Goal: Unclear

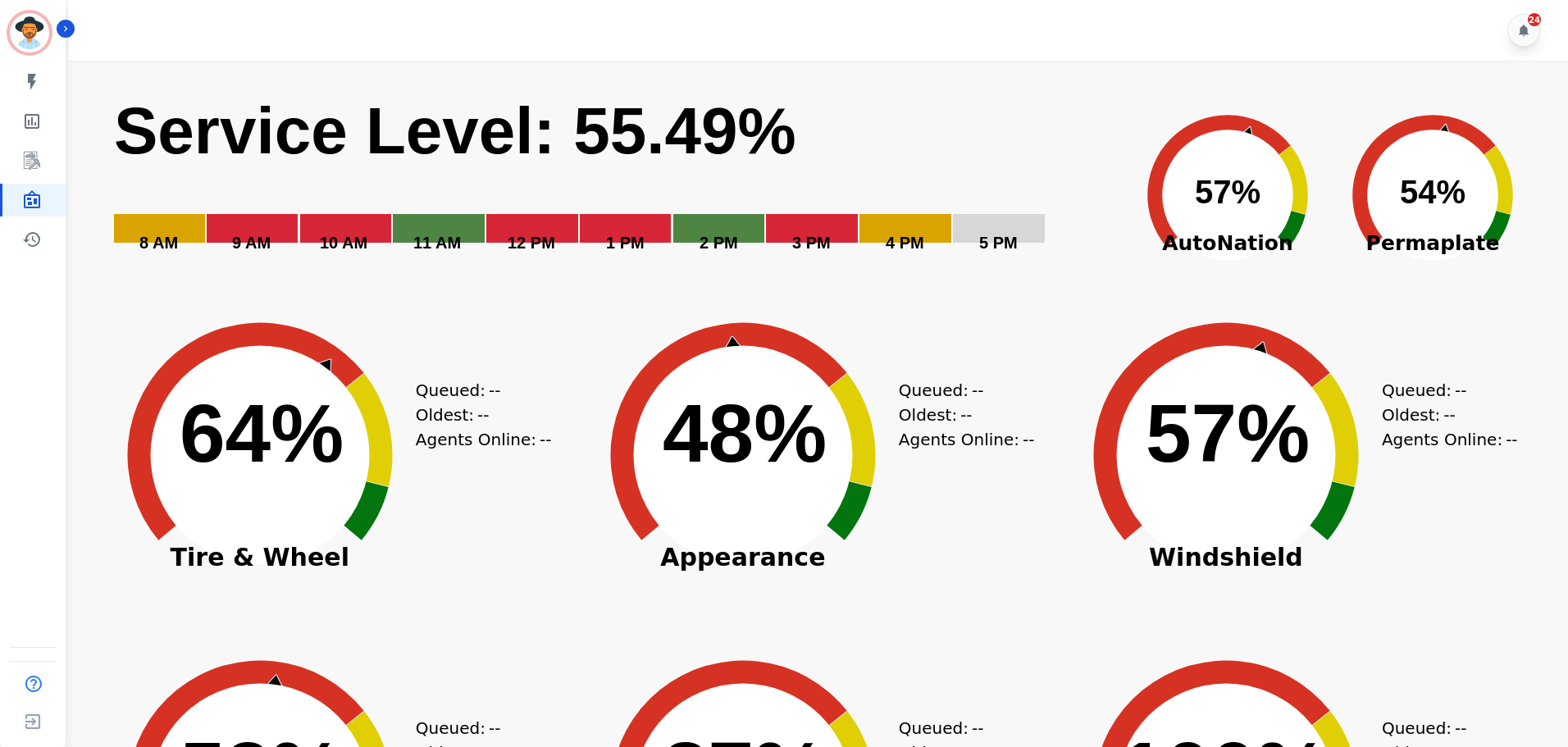
scroll to position [82, 0]
